Goal: Task Accomplishment & Management: Complete application form

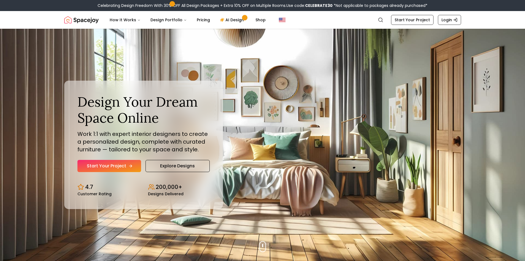
click at [92, 163] on link "Start Your Project" at bounding box center [110, 166] width 64 height 12
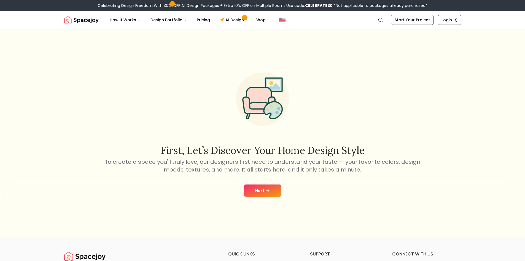
click at [264, 189] on button "Next" at bounding box center [262, 190] width 37 height 12
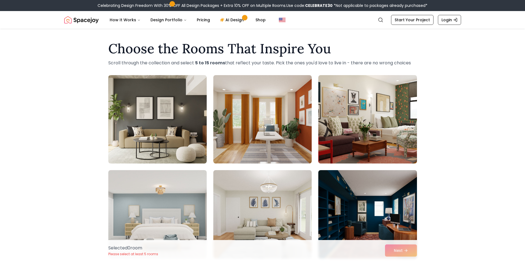
scroll to position [147, 0]
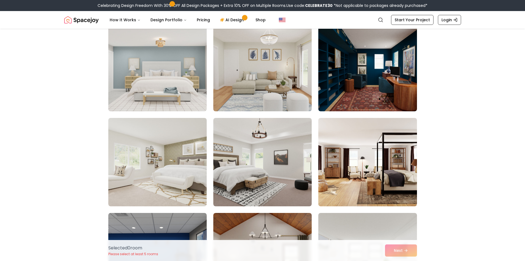
click at [268, 95] on img at bounding box center [262, 67] width 103 height 93
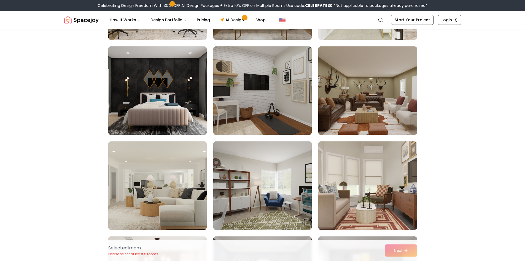
scroll to position [1030, 0]
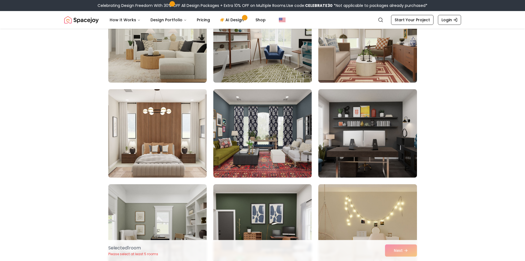
click at [157, 146] on img at bounding box center [157, 133] width 103 height 93
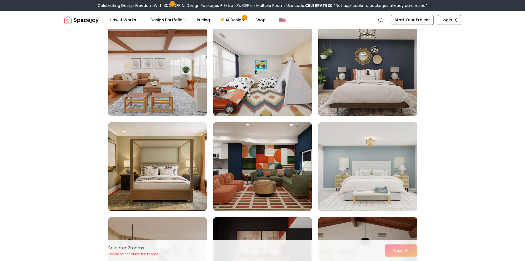
scroll to position [1618, 0]
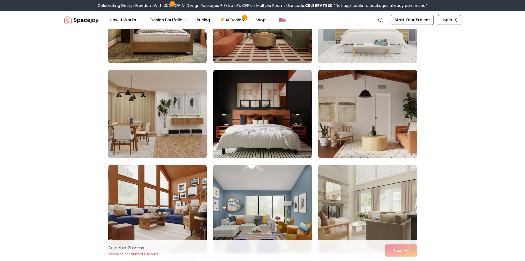
click at [137, 127] on img at bounding box center [157, 114] width 103 height 93
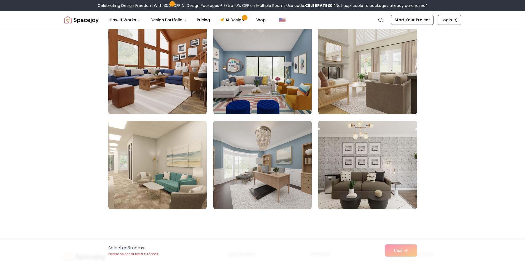
scroll to position [1765, 0]
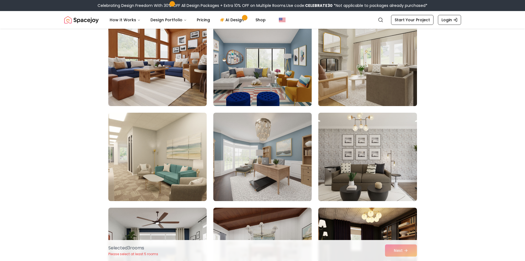
click at [378, 59] on img at bounding box center [367, 61] width 103 height 93
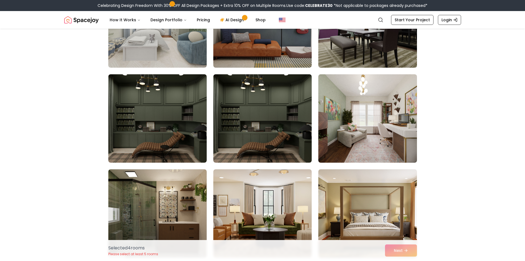
scroll to position [3089, 0]
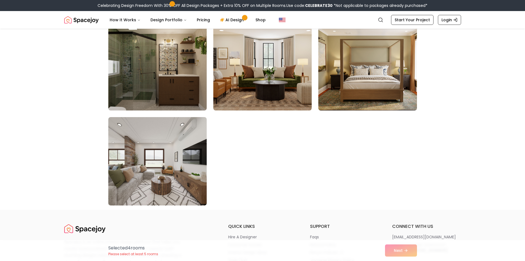
click at [409, 251] on div "Selected 4 room s Please select at least 5 rooms Next" at bounding box center [263, 250] width 318 height 21
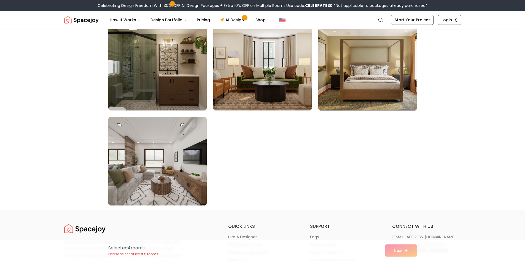
click at [271, 94] on img at bounding box center [262, 66] width 103 height 93
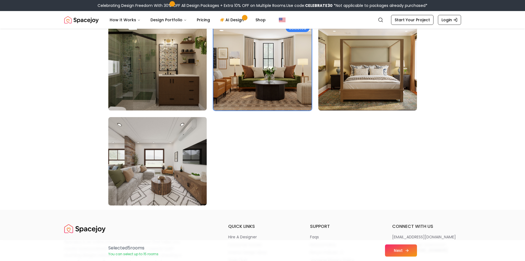
click at [405, 249] on button "Next" at bounding box center [401, 250] width 32 height 12
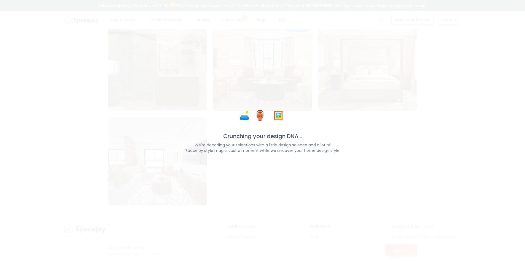
scroll to position [3254, 0]
